Goal: Navigation & Orientation: Find specific page/section

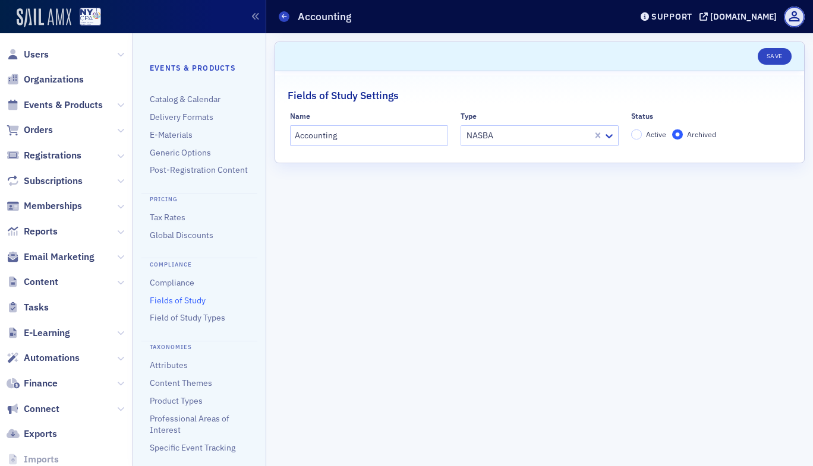
click at [58, 18] on img at bounding box center [44, 17] width 55 height 19
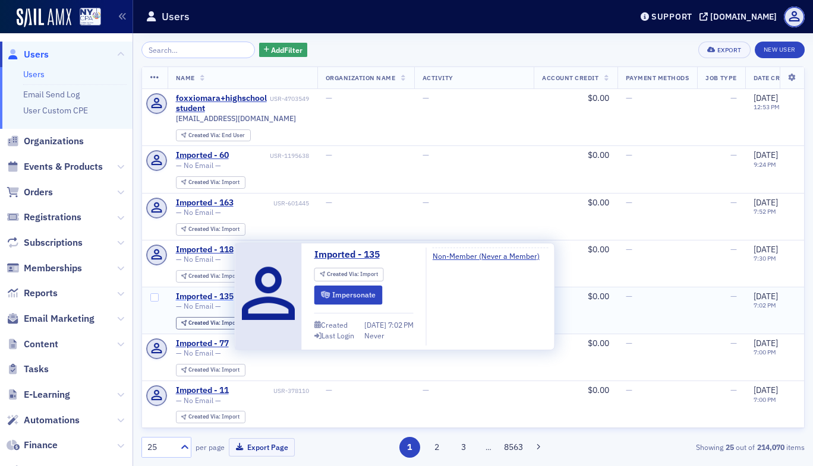
click at [206, 293] on div "Imported - 135" at bounding box center [205, 297] width 58 height 11
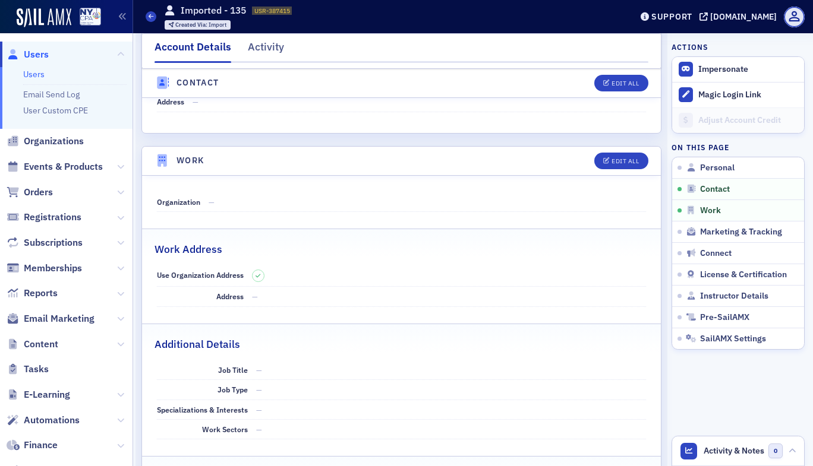
scroll to position [604, 0]
click at [24, 75] on link "Users" at bounding box center [33, 74] width 21 height 11
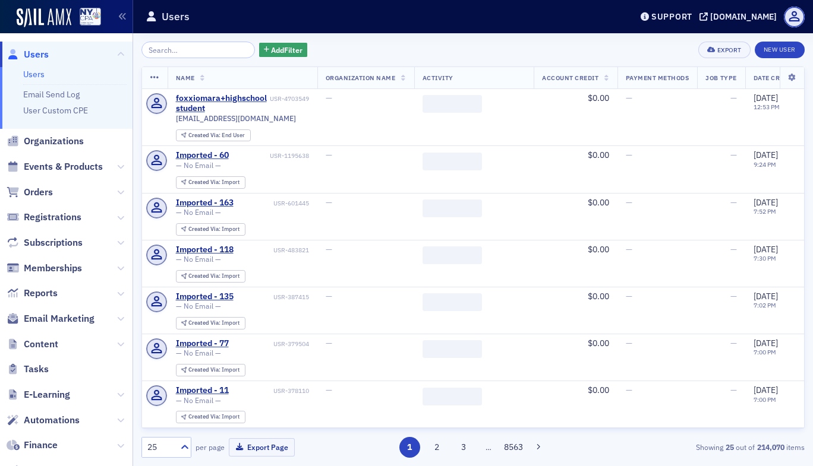
click at [807, 403] on div "Add Filter Export New User Name Organization Name Activity Account Credit Payme…" at bounding box center [473, 249] width 680 height 433
drag, startPoint x: 807, startPoint y: 403, endPoint x: 812, endPoint y: 391, distance: 12.5
click at [807, 403] on div "Add Filter Export New User Name Organization Name Activity Account Credit Payme…" at bounding box center [473, 249] width 680 height 433
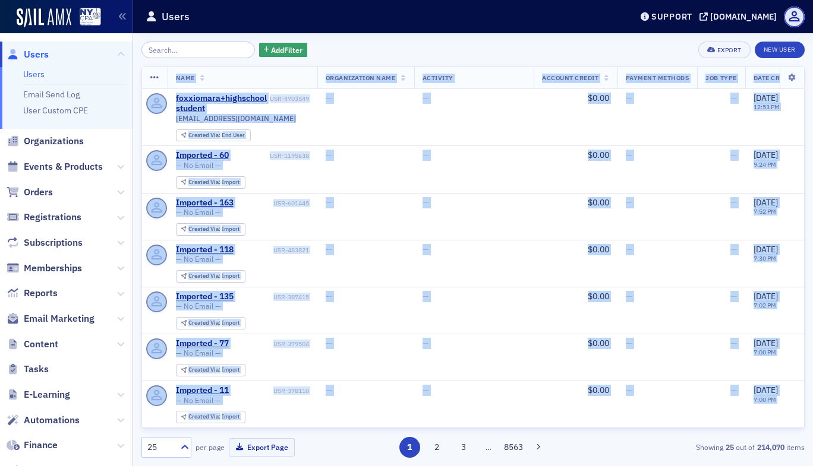
drag, startPoint x: 812, startPoint y: 391, endPoint x: 799, endPoint y: 403, distance: 17.3
click at [799, 403] on div "Add Filter Export New User Name Organization Name Activity Account Credit Payme…" at bounding box center [473, 249] width 680 height 433
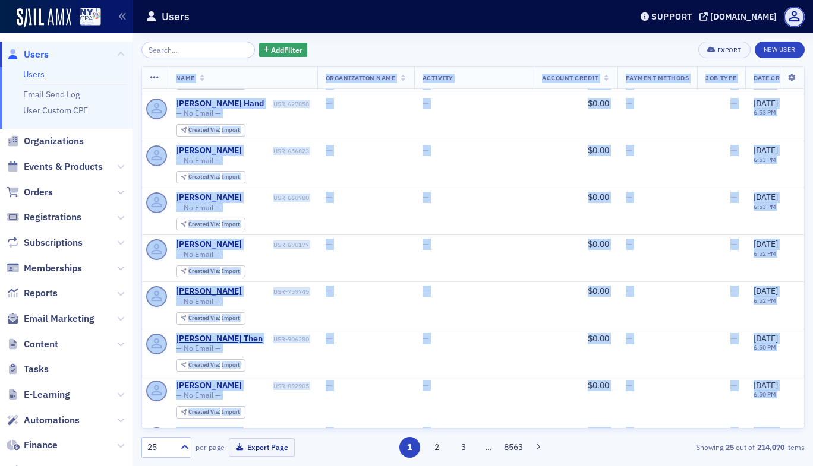
scroll to position [854, 0]
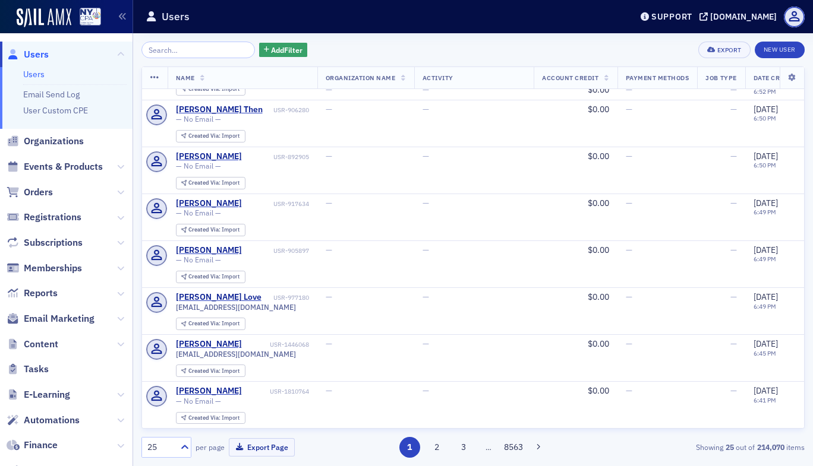
click at [570, 48] on div "Add Filter Export New User" at bounding box center [472, 50] width 663 height 17
click at [117, 267] on icon at bounding box center [120, 268] width 7 height 7
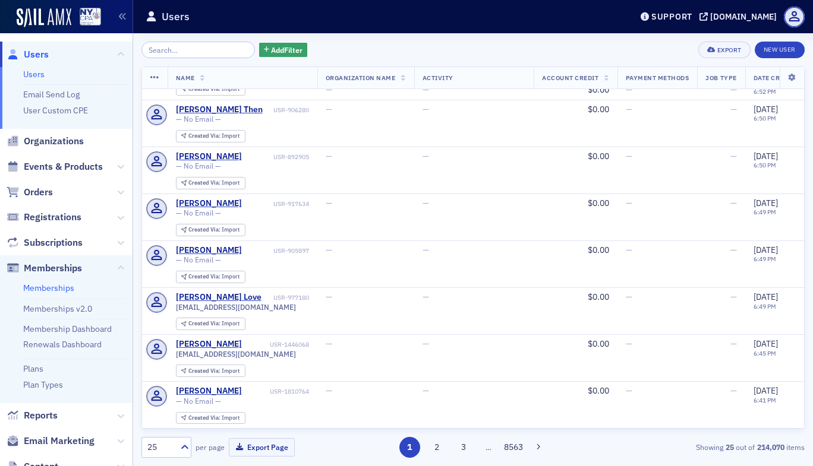
click at [56, 286] on link "Memberships" at bounding box center [48, 288] width 51 height 11
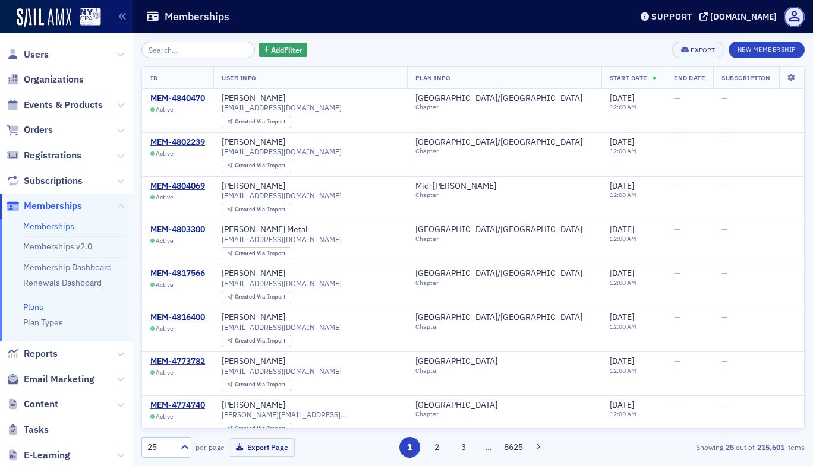
click at [30, 307] on link "Plans" at bounding box center [33, 307] width 20 height 11
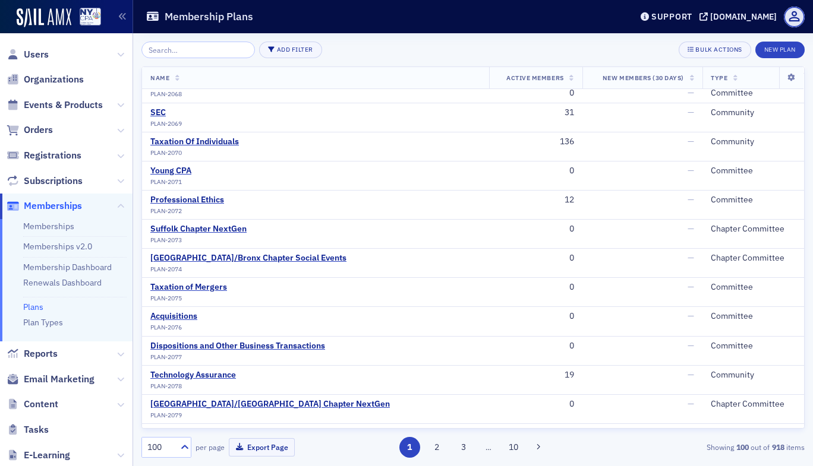
scroll to position [1946, 0]
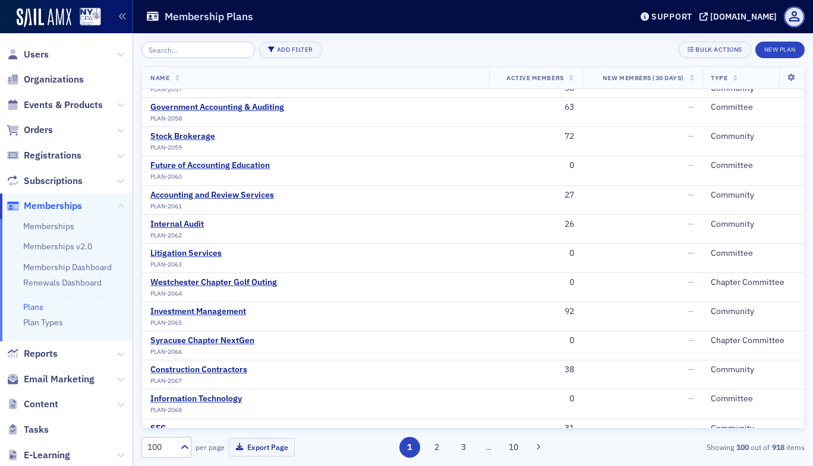
click at [811, 117] on div "Add Filter Bulk Actions New Plan Name Active Members New Members (30 Days) Type…" at bounding box center [473, 249] width 680 height 433
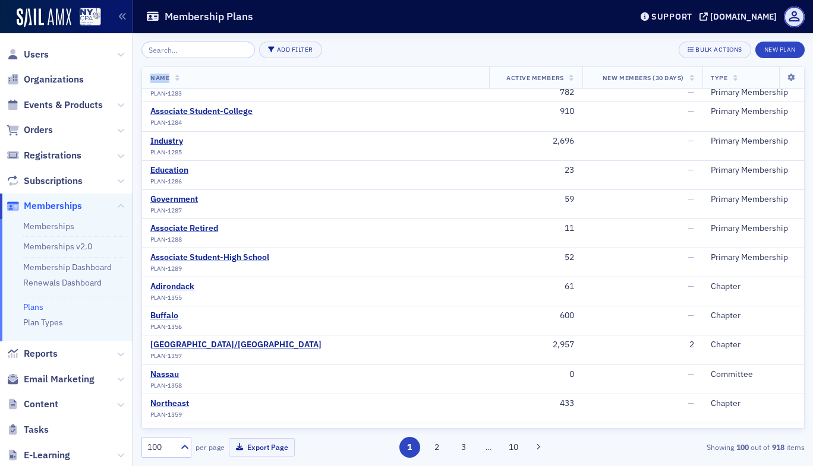
scroll to position [261, 0]
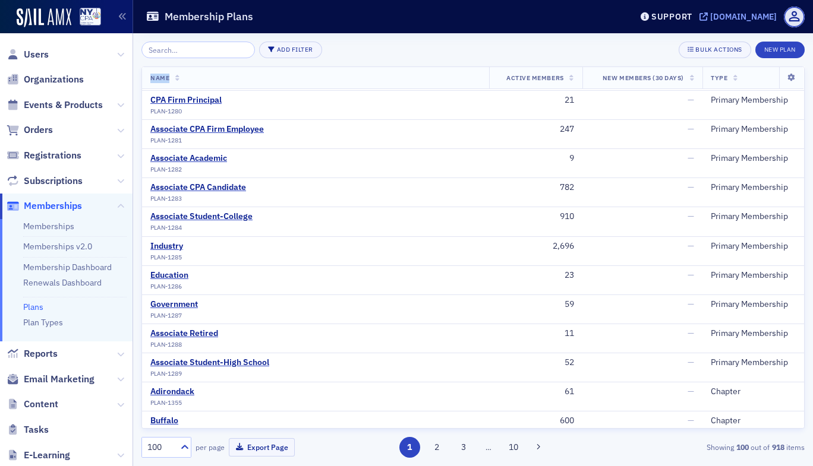
drag, startPoint x: 713, startPoint y: 14, endPoint x: 738, endPoint y: 20, distance: 25.6
click at [738, 20] on div "[DOMAIN_NAME]" at bounding box center [743, 16] width 67 height 11
